Goal: Find specific fact

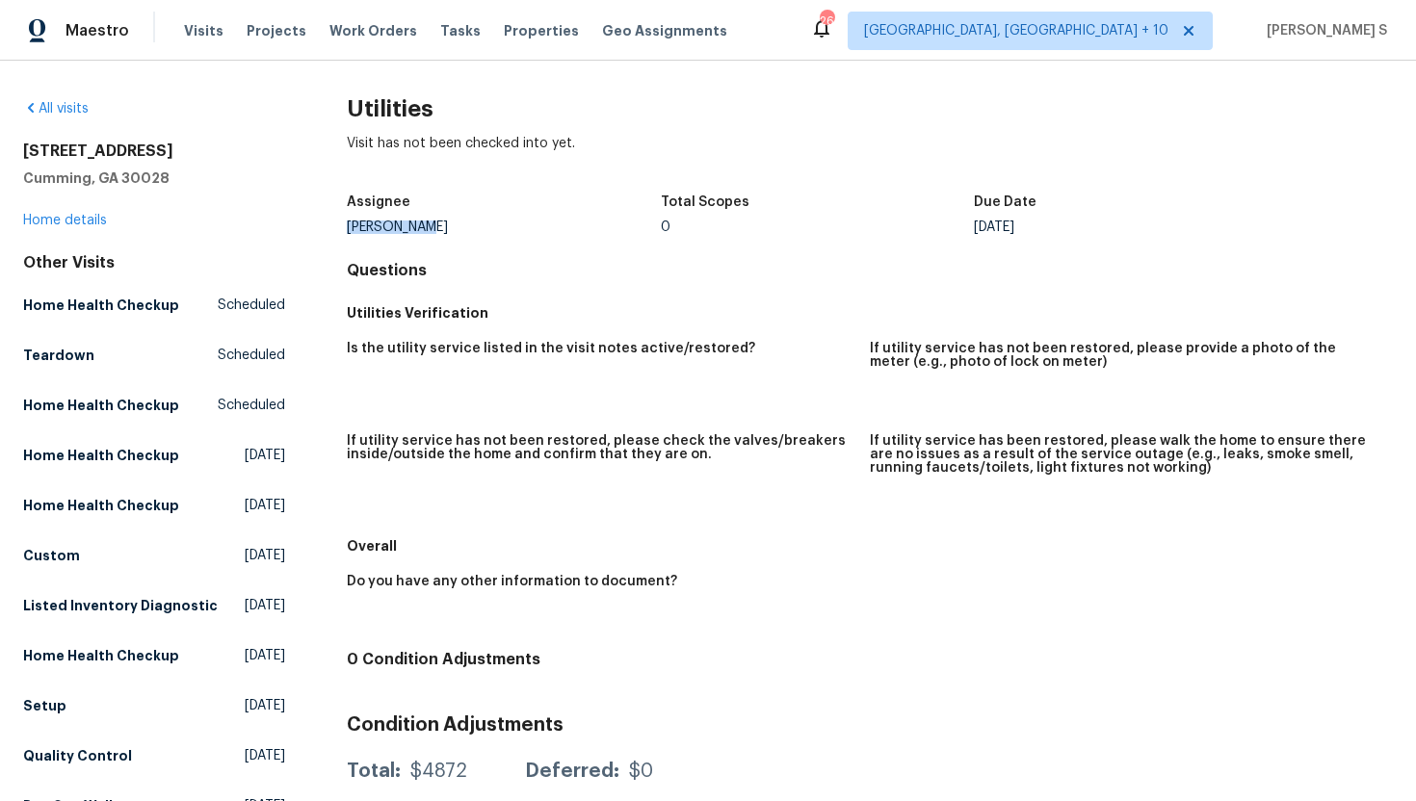
drag, startPoint x: 428, startPoint y: 233, endPoint x: 347, endPoint y: 226, distance: 81.2
click at [347, 227] on div "[PERSON_NAME]" at bounding box center [504, 227] width 314 height 13
copy div "[PERSON_NAME]"
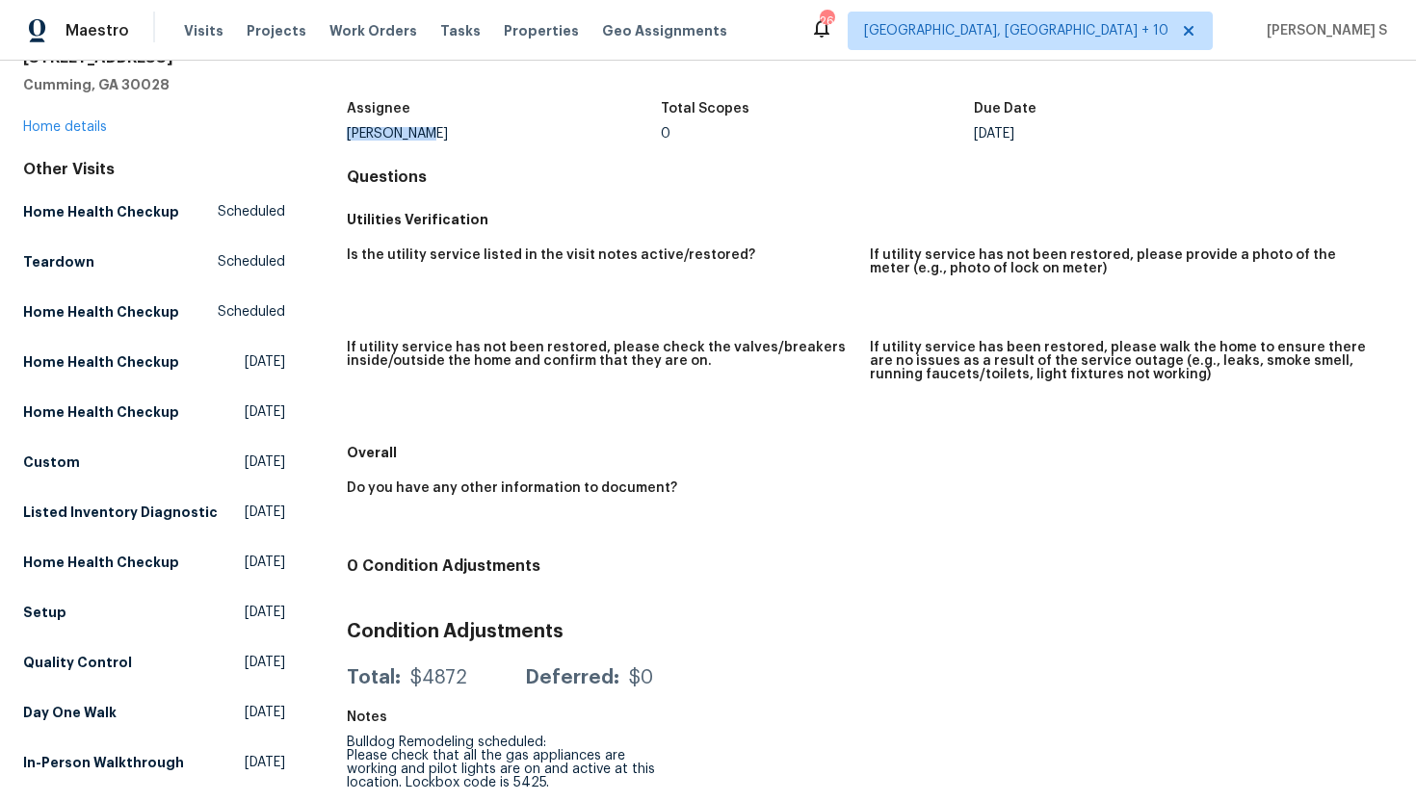
drag, startPoint x: 351, startPoint y: 746, endPoint x: 615, endPoint y: 774, distance: 266.5
click at [615, 774] on div "Bulldog Remodeling scheduled: Please check that all the gas appliances are work…" at bounding box center [504, 763] width 314 height 54
copy div "lease check that all the gas appliances are working and pilot lights are on and…"
click at [400, 752] on div "Bulldog Remodeling scheduled: Please check that all the gas appliances are work…" at bounding box center [504, 763] width 314 height 54
drag, startPoint x: 349, startPoint y: 741, endPoint x: 568, endPoint y: 767, distance: 221.1
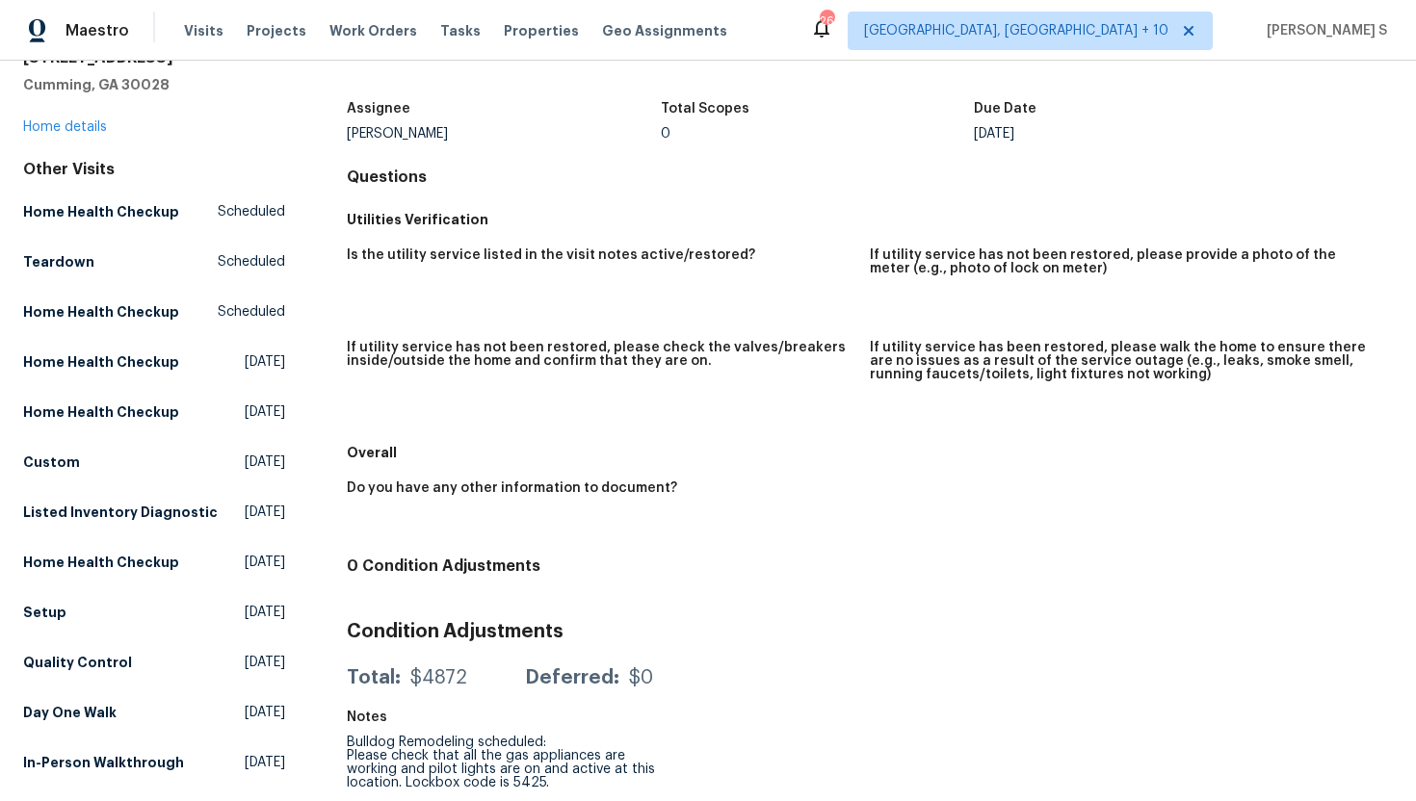
click at [568, 768] on div "Bulldog Remodeling scheduled: Please check that all the gas appliances are work…" at bounding box center [504, 763] width 314 height 54
copy div "Please check that all the gas appliances are working and pilot lights are on an…"
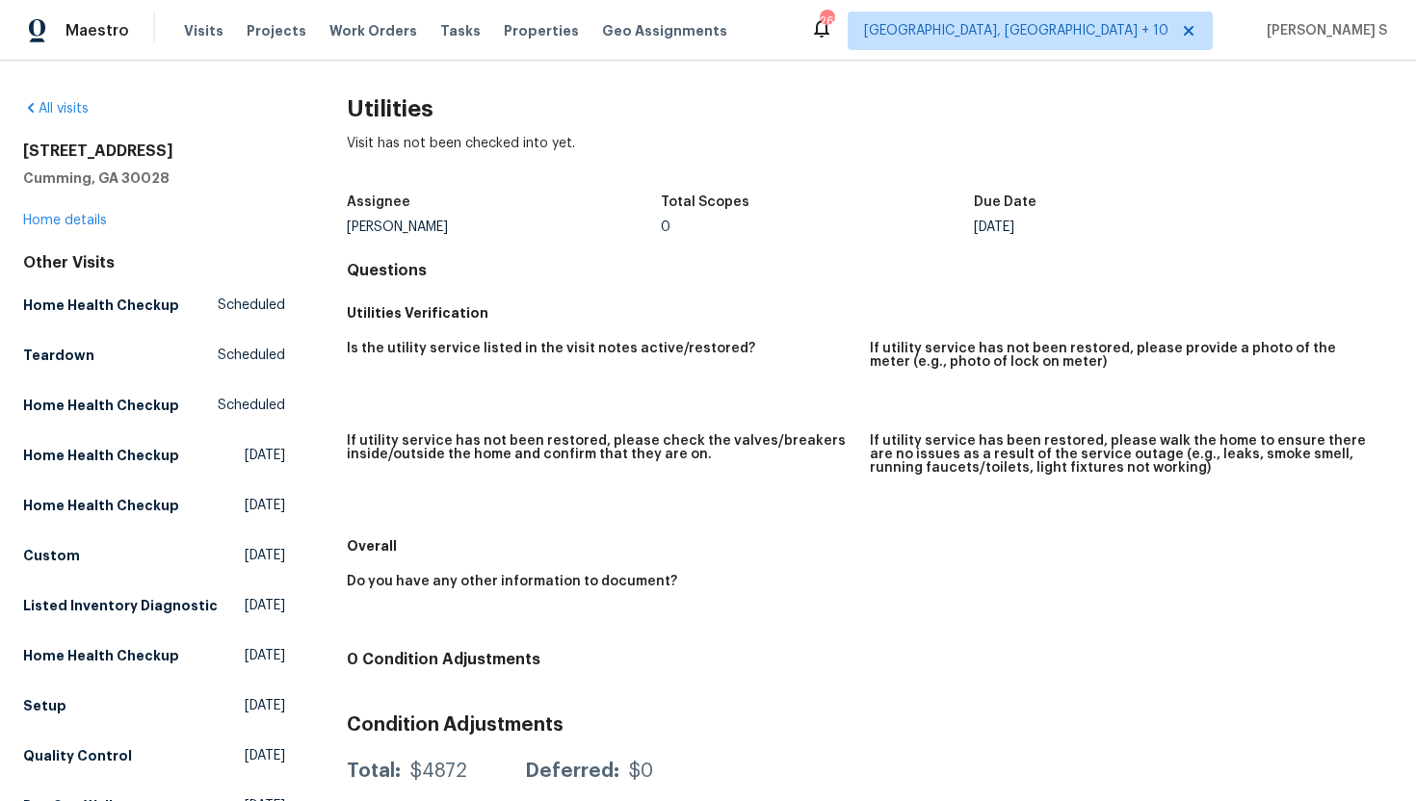
click at [178, 191] on div "[STREET_ADDRESS][PERSON_NAME] Home details" at bounding box center [154, 186] width 262 height 89
drag, startPoint x: 170, startPoint y: 176, endPoint x: 2, endPoint y: 150, distance: 169.6
click at [2, 150] on div "All visits [STREET_ADDRESS][PERSON_NAME] Home details Other Visits Home Health …" at bounding box center [708, 431] width 1416 height 741
copy div "[STREET_ADDRESS][PERSON_NAME]"
